Goal: Task Accomplishment & Management: Manage account settings

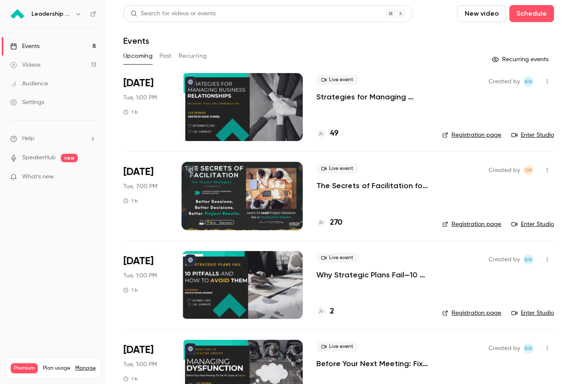
scroll to position [0, 0]
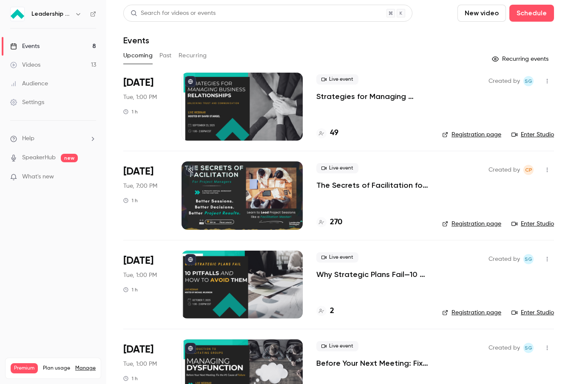
click at [291, 116] on div at bounding box center [242, 107] width 121 height 68
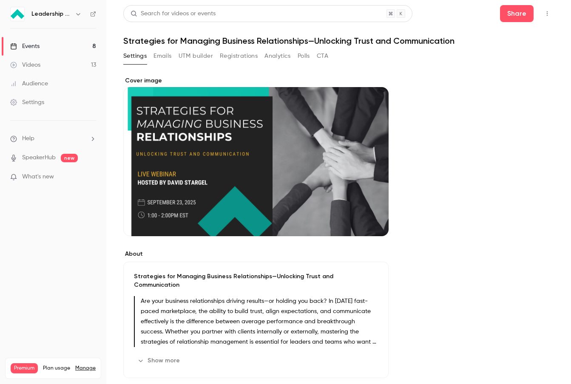
click at [243, 54] on button "Registrations" at bounding box center [239, 56] width 38 height 14
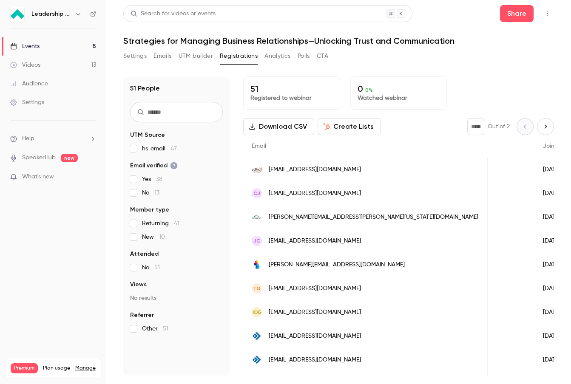
click at [44, 45] on link "Events 8" at bounding box center [53, 46] width 106 height 19
